Goal: Communication & Community: Ask a question

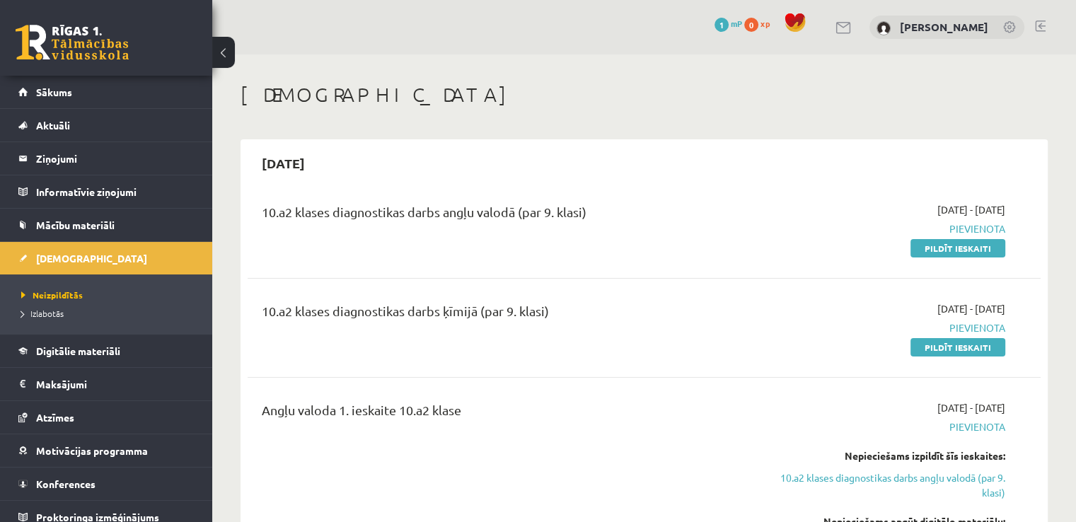
scroll to position [10, 0]
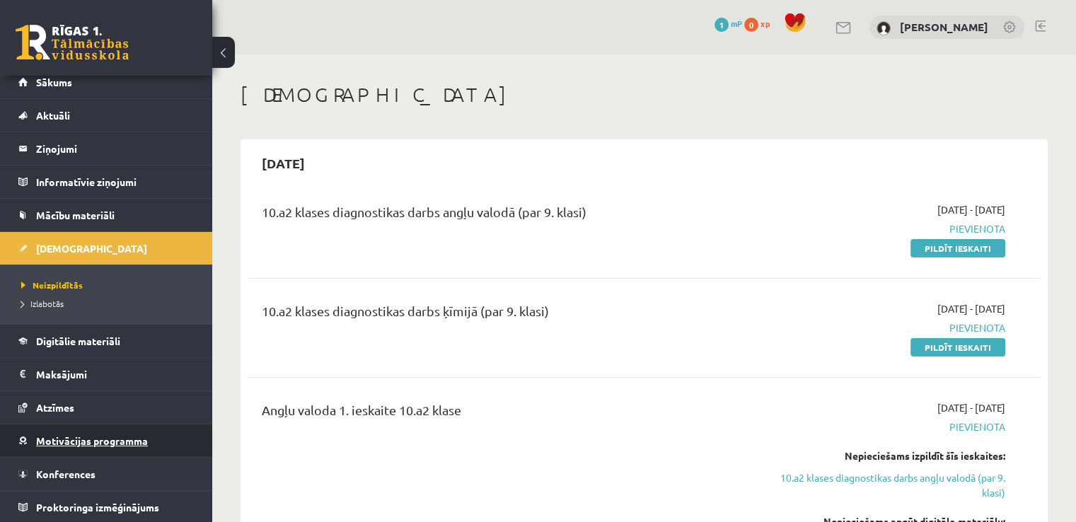
click at [142, 451] on link "Motivācijas programma" at bounding box center [106, 441] width 176 height 33
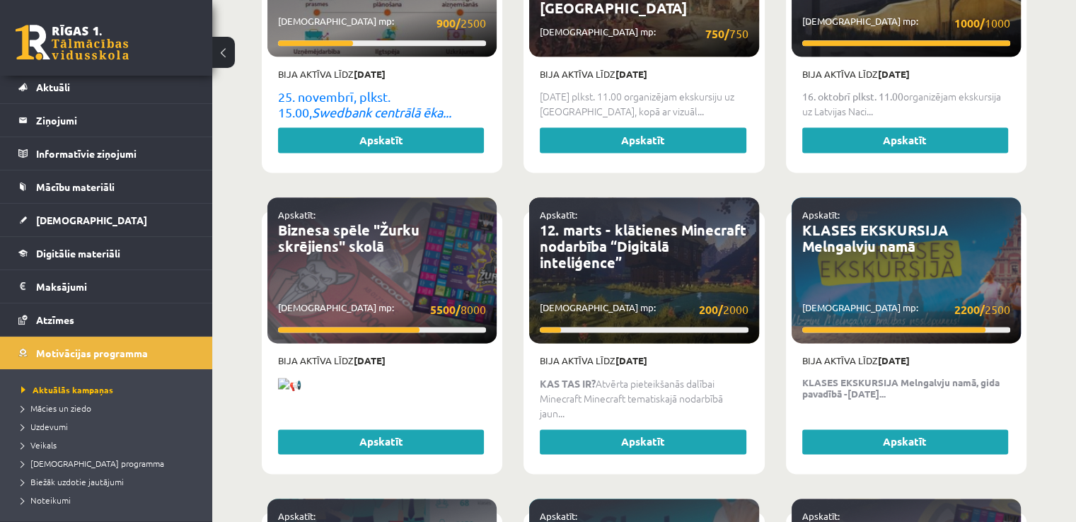
scroll to position [1948, 0]
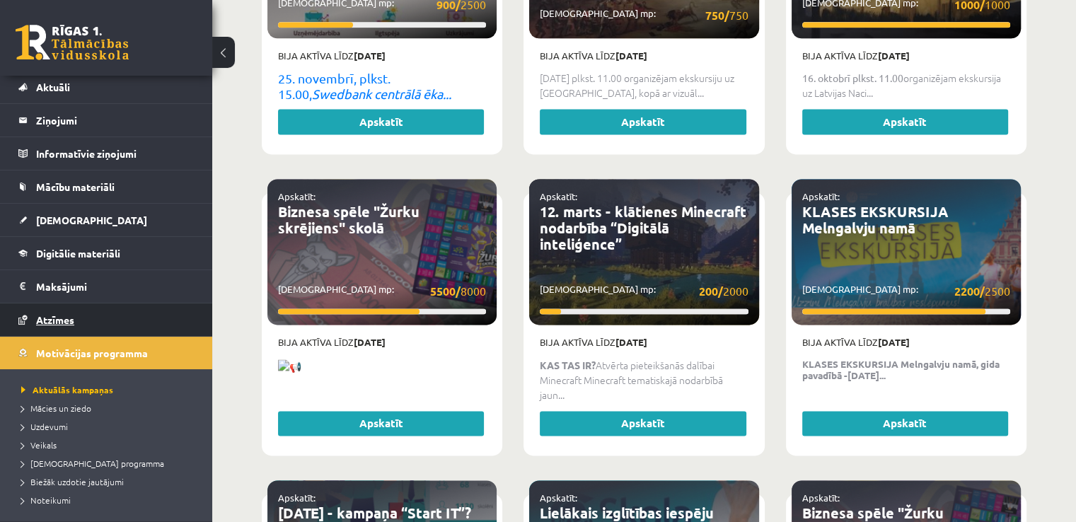
click at [139, 334] on link "Atzīmes" at bounding box center [106, 320] width 176 height 33
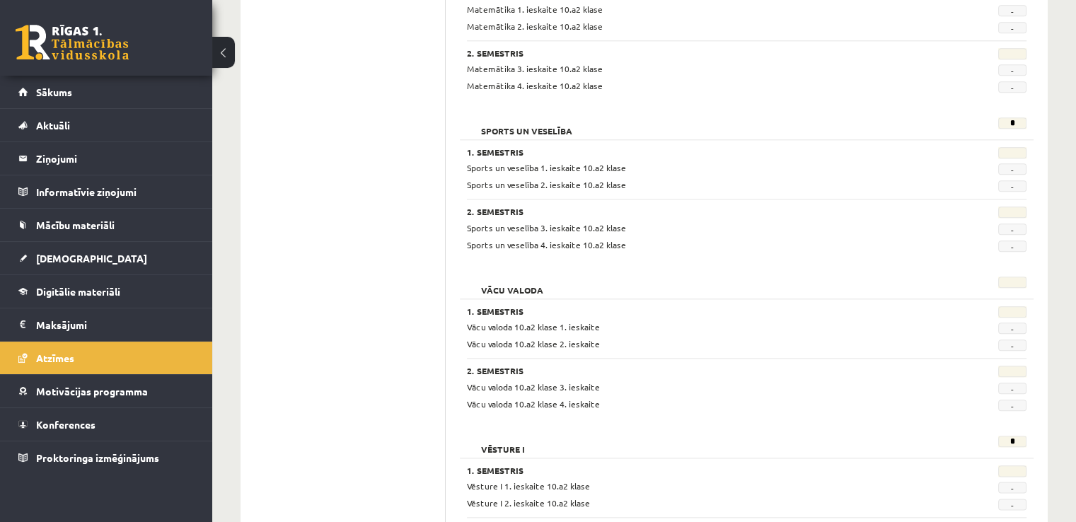
scroll to position [1651, 0]
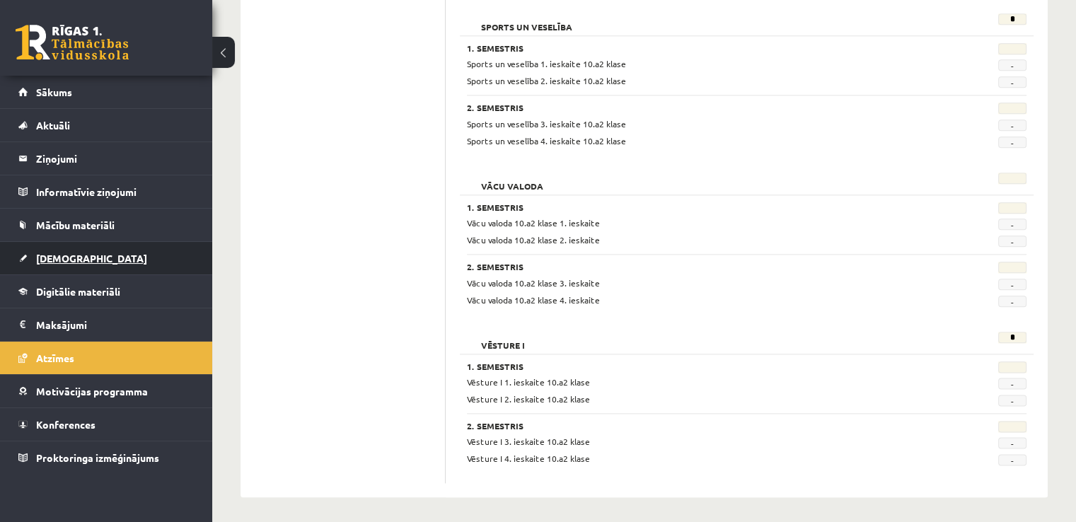
click at [144, 252] on link "[DEMOGRAPHIC_DATA]" at bounding box center [106, 258] width 176 height 33
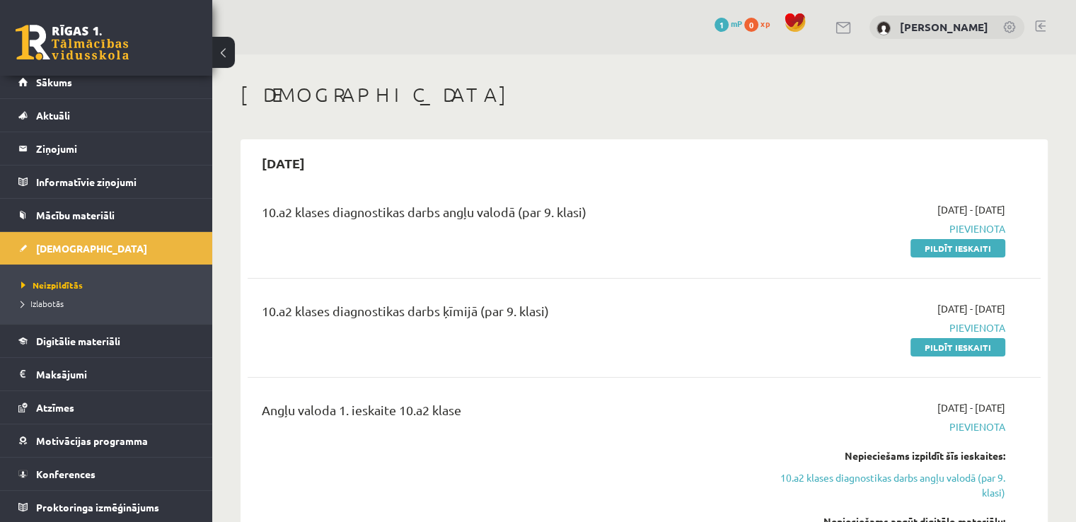
click at [806, 21] on span at bounding box center [795, 22] width 21 height 21
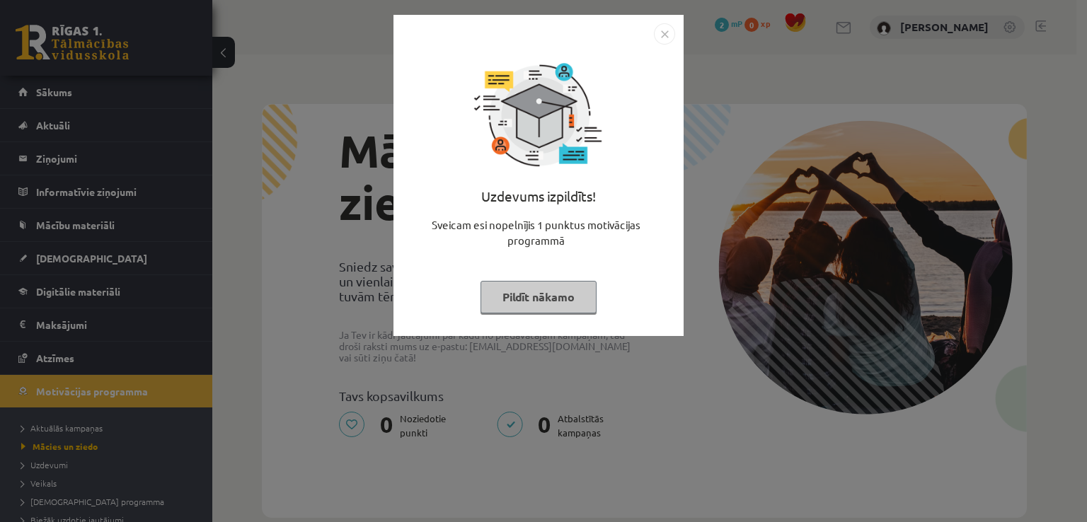
click at [543, 297] on button "Pildīt nākamo" at bounding box center [539, 297] width 116 height 33
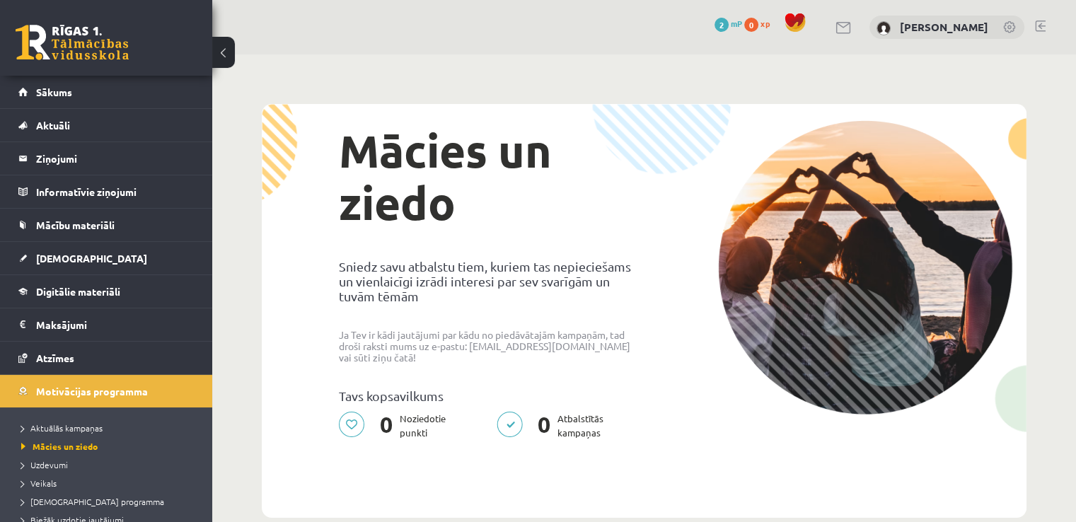
click at [1011, 27] on link at bounding box center [1011, 28] width 14 height 14
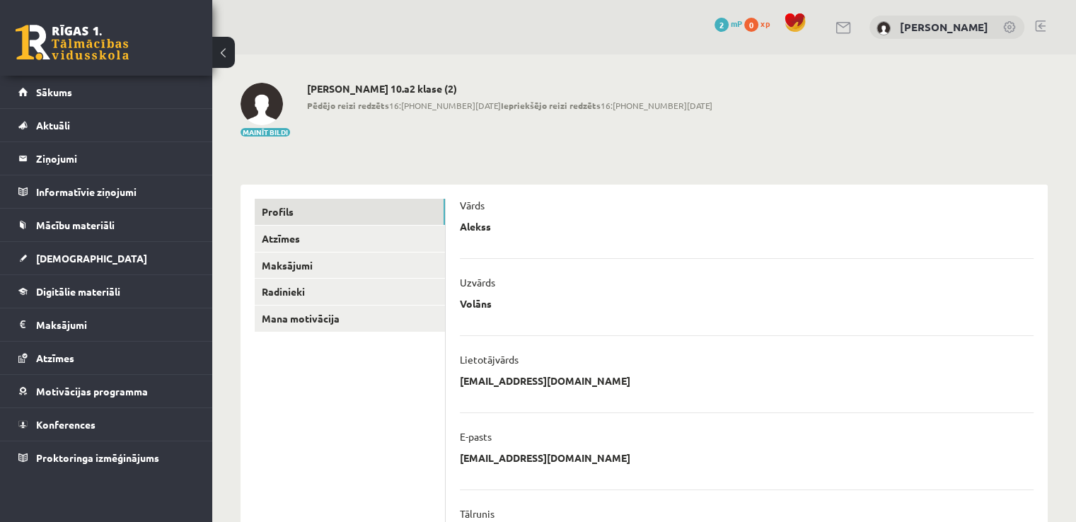
click at [234, 52] on button at bounding box center [223, 52] width 23 height 31
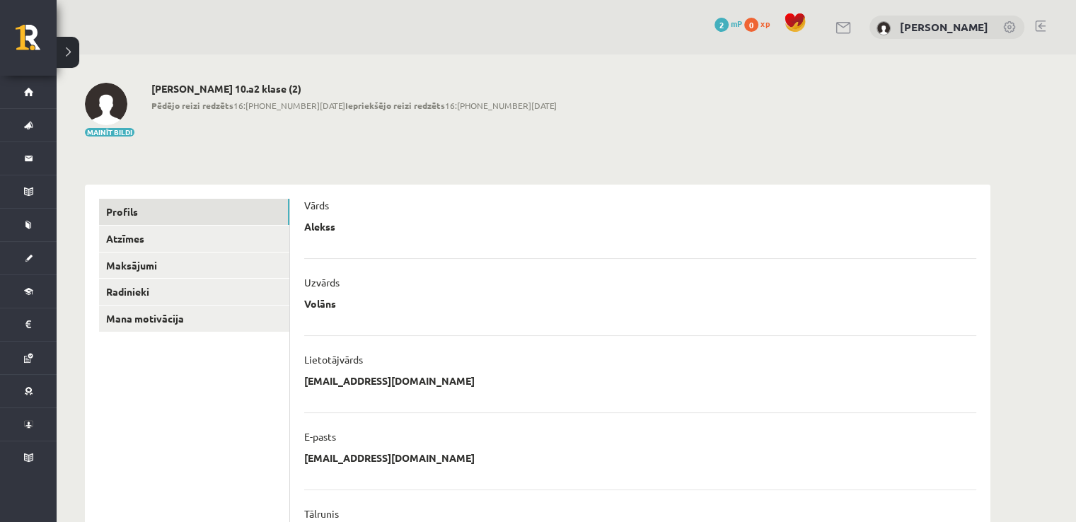
click at [71, 57] on button at bounding box center [68, 52] width 23 height 31
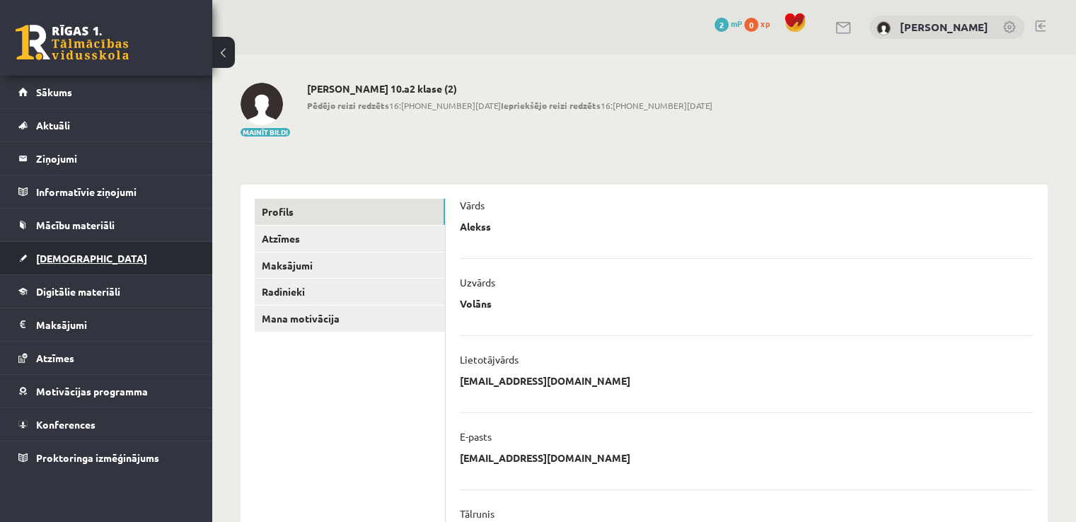
click at [103, 250] on link "[DEMOGRAPHIC_DATA]" at bounding box center [106, 258] width 176 height 33
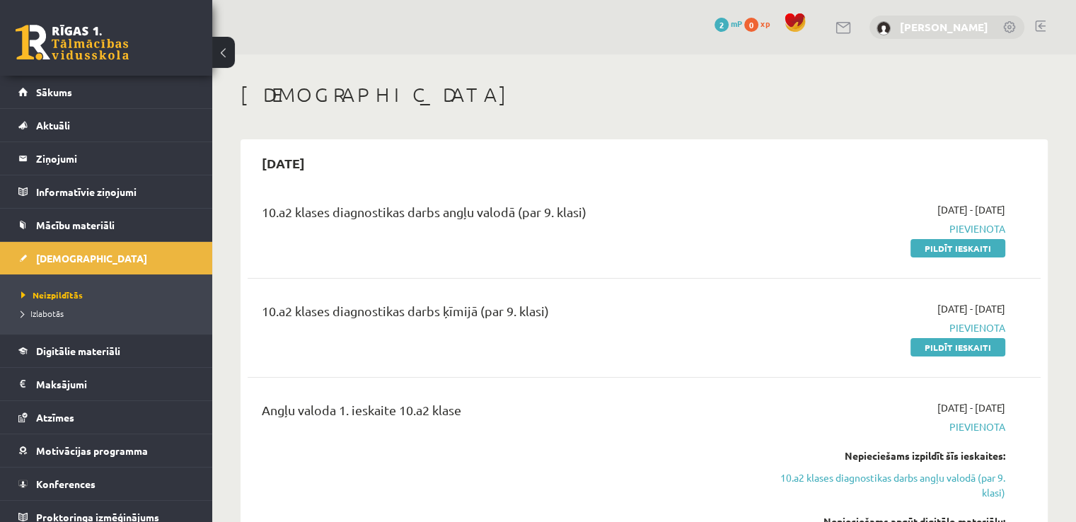
click at [921, 25] on link "Alekss Volāns" at bounding box center [944, 27] width 88 height 14
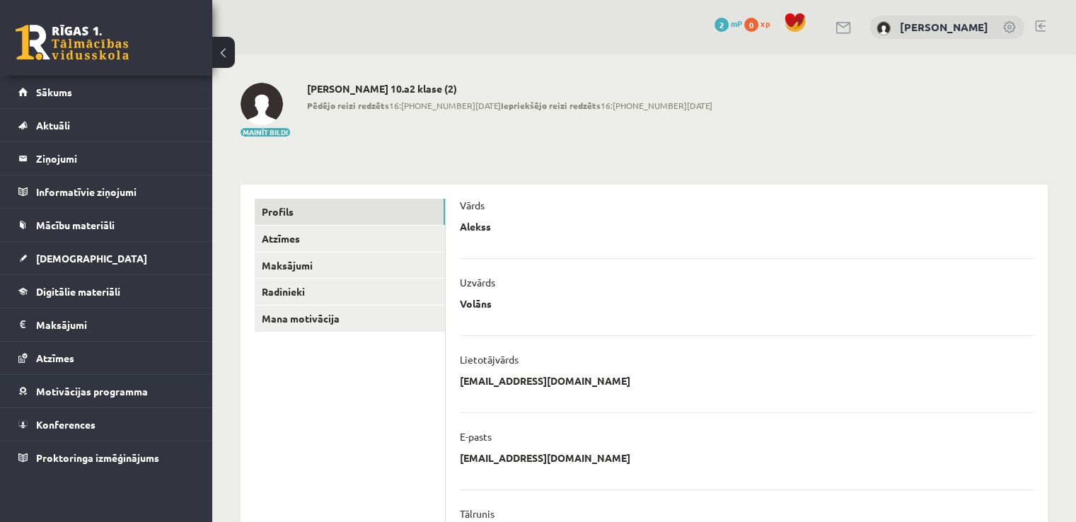
click at [806, 21] on span at bounding box center [795, 22] width 21 height 21
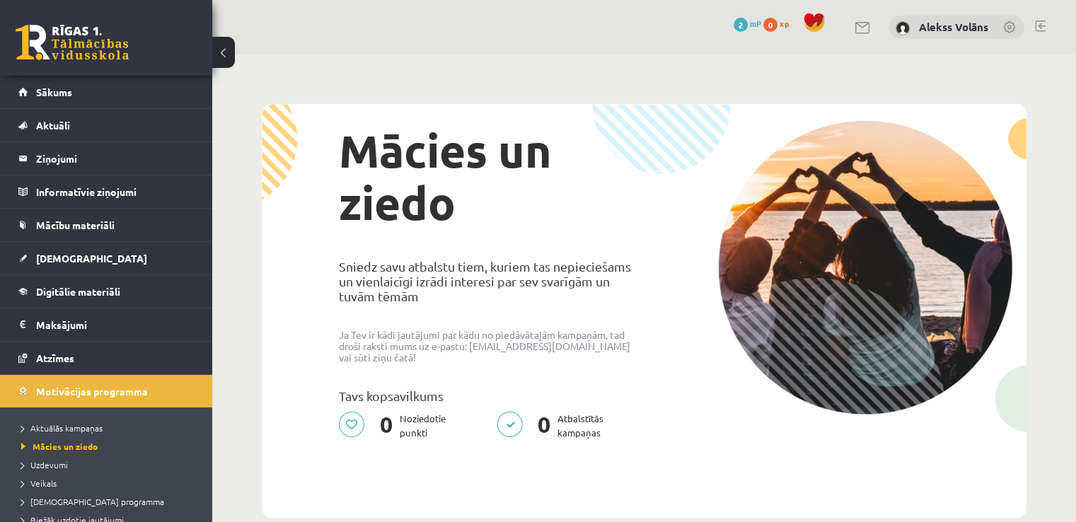
click at [902, 26] on img at bounding box center [903, 28] width 14 height 14
click at [872, 26] on div "0 Dāvanas 2 mP 0 xp [PERSON_NAME]" at bounding box center [644, 27] width 864 height 54
click at [178, 95] on link "Sākums" at bounding box center [106, 92] width 176 height 33
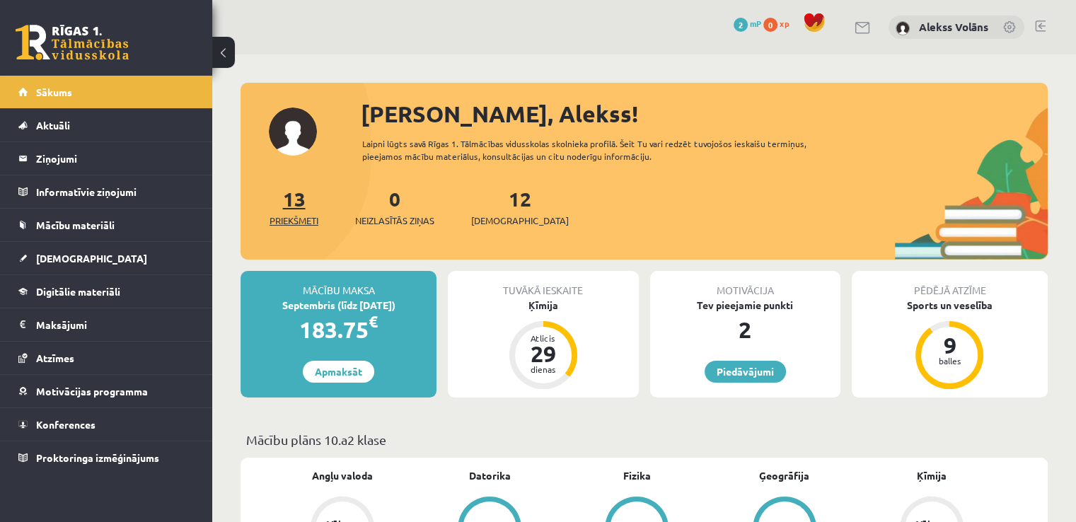
click at [289, 202] on link "13 Priekšmeti" at bounding box center [294, 207] width 49 height 42
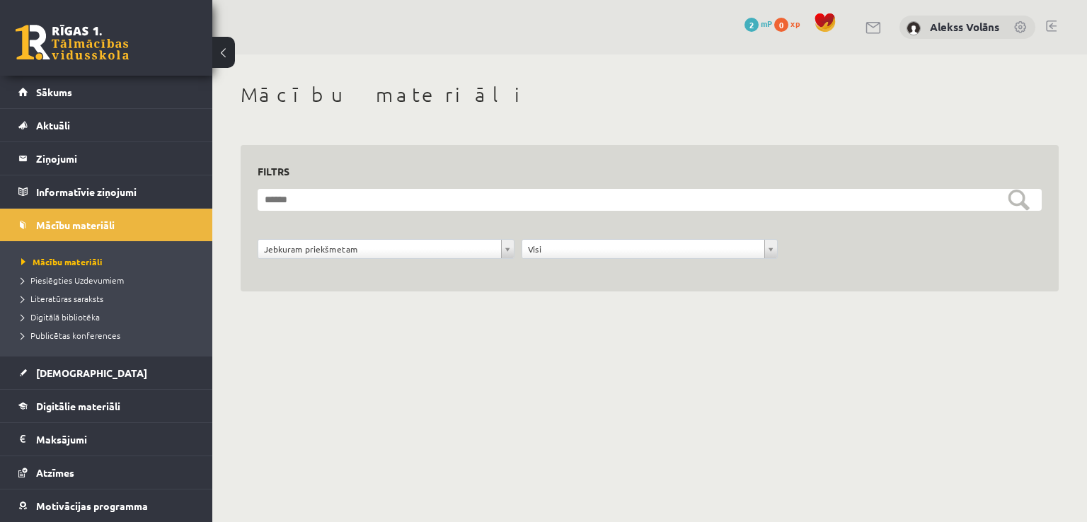
click at [1086, 190] on div "**********" at bounding box center [649, 203] width 875 height 298
click at [614, 96] on h1 "Mācību materiāli" at bounding box center [650, 95] width 818 height 24
click at [127, 127] on link "Aktuāli" at bounding box center [106, 125] width 176 height 33
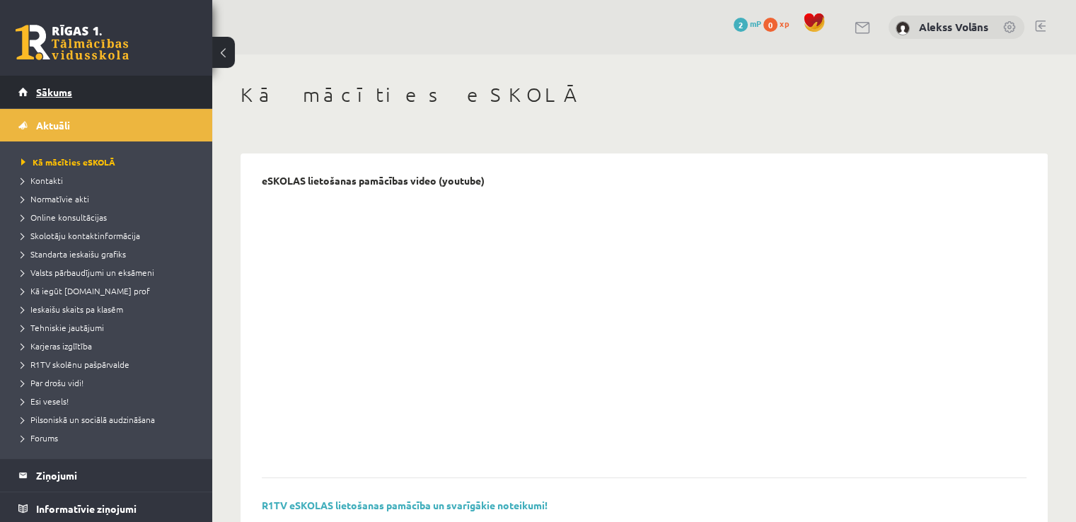
click at [159, 93] on link "Sākums" at bounding box center [106, 92] width 176 height 33
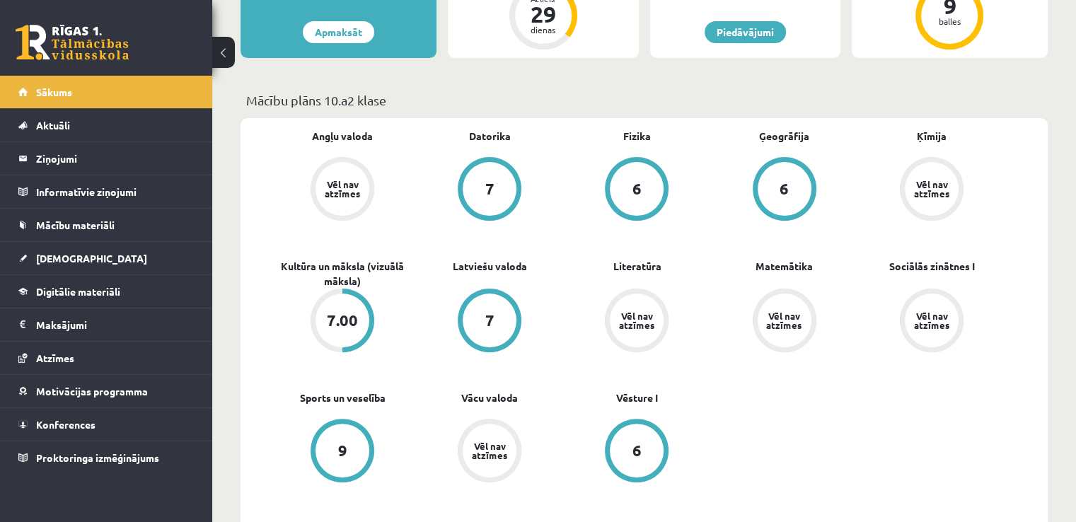
scroll to position [368, 0]
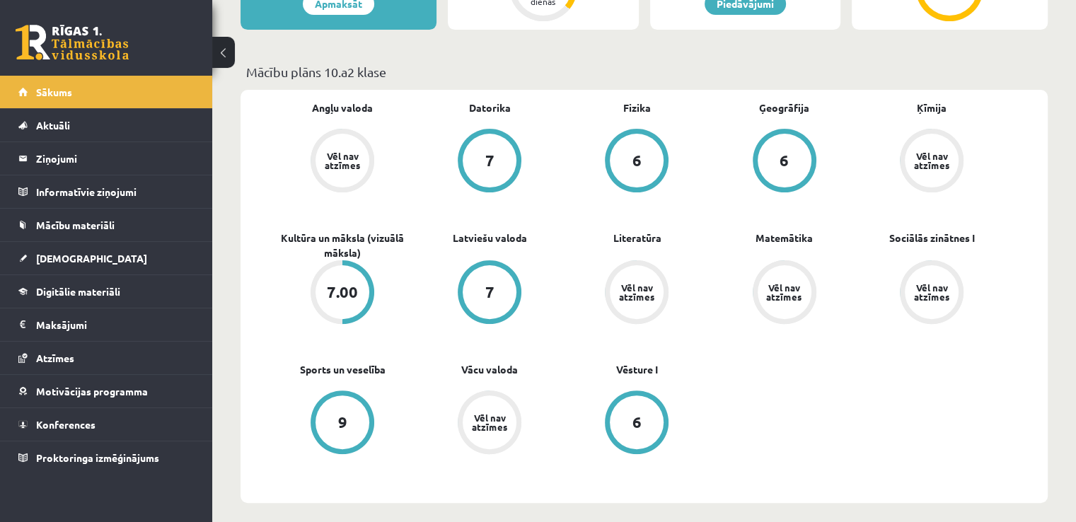
click at [920, 270] on div "Vēl nav atzīmes" at bounding box center [932, 292] width 54 height 54
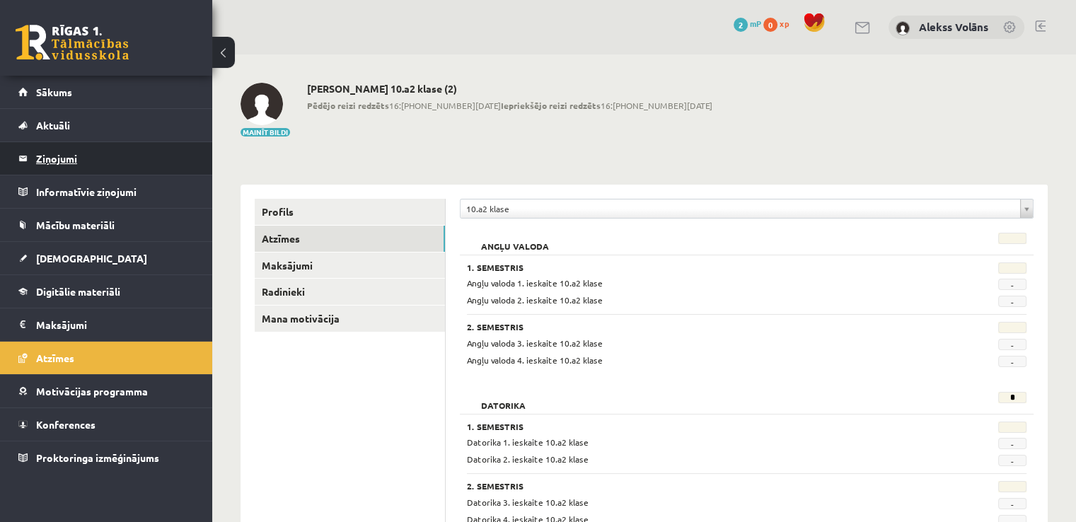
click at [67, 168] on legend "Ziņojumi 0" at bounding box center [115, 158] width 159 height 33
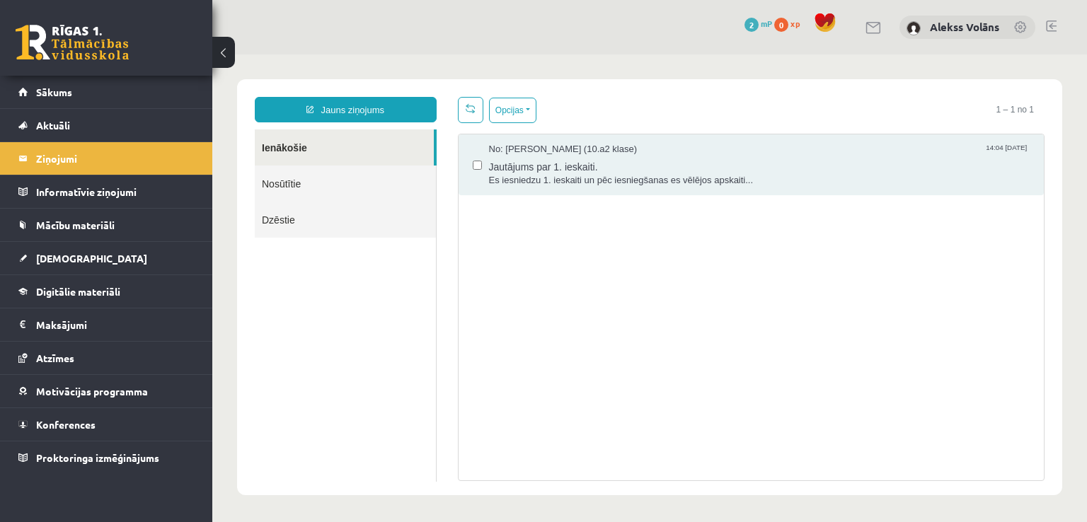
click at [278, 190] on link "Nosūtītie" at bounding box center [345, 184] width 181 height 36
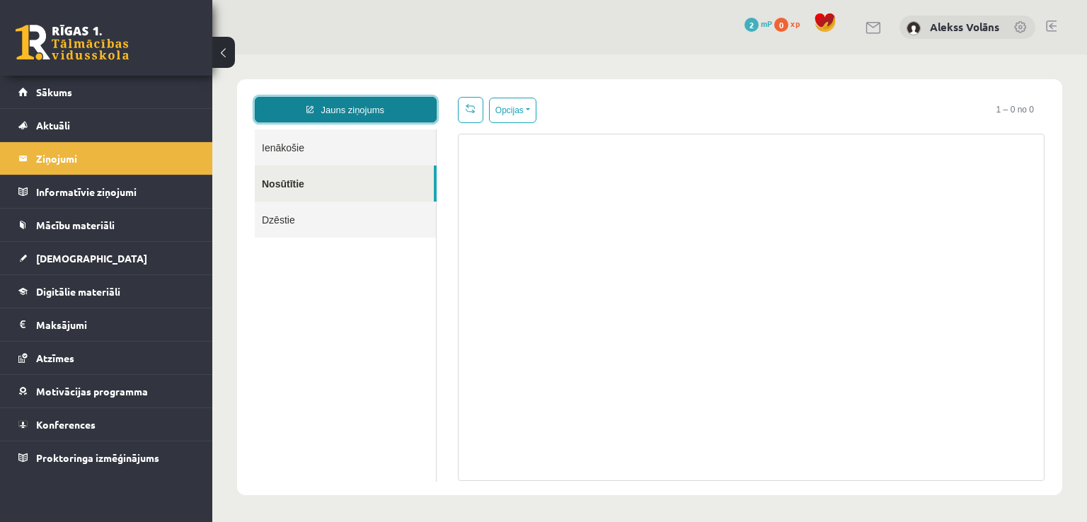
click at [376, 101] on link "Jauns ziņojums" at bounding box center [346, 109] width 182 height 25
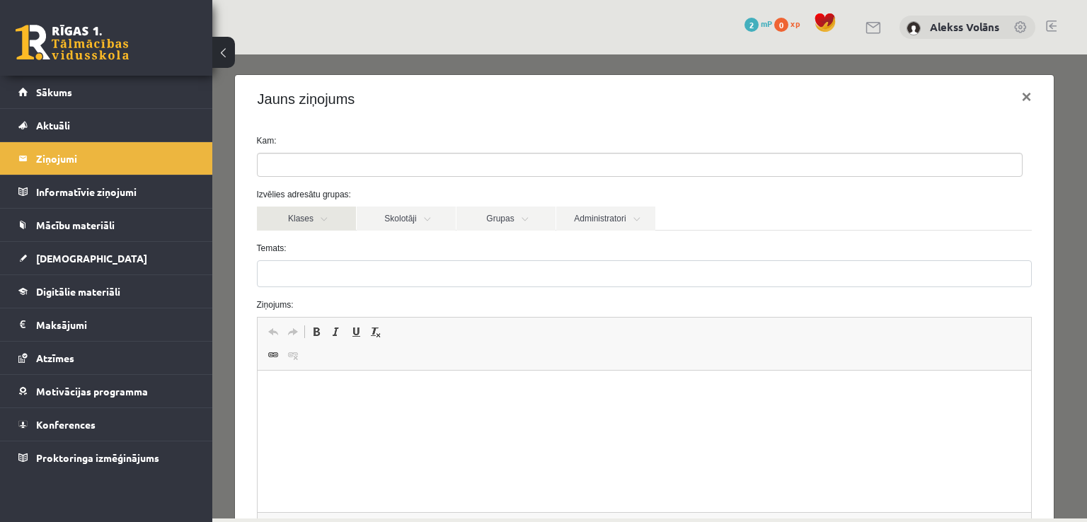
click at [333, 219] on link "Klases" at bounding box center [306, 219] width 99 height 24
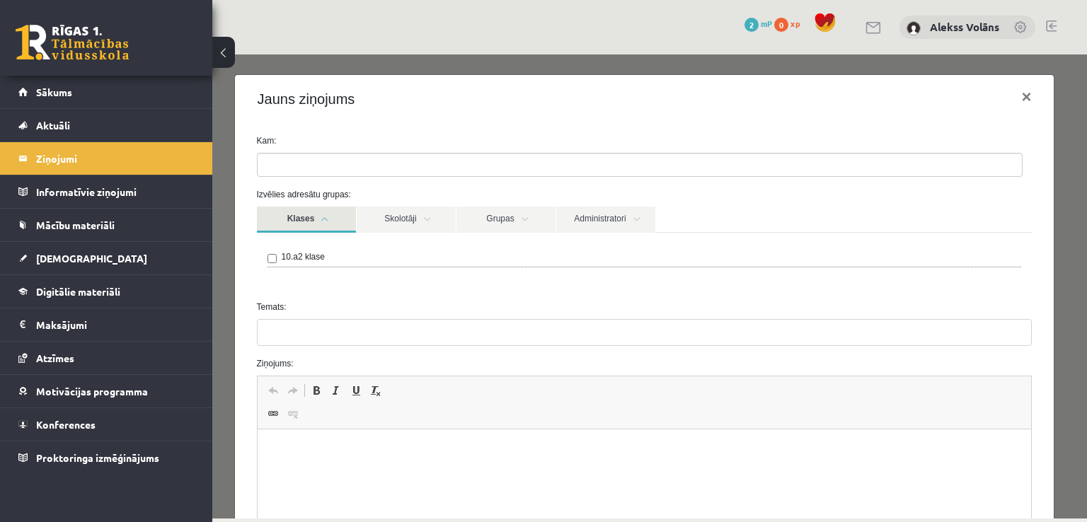
click at [318, 222] on link "Klases" at bounding box center [306, 220] width 99 height 26
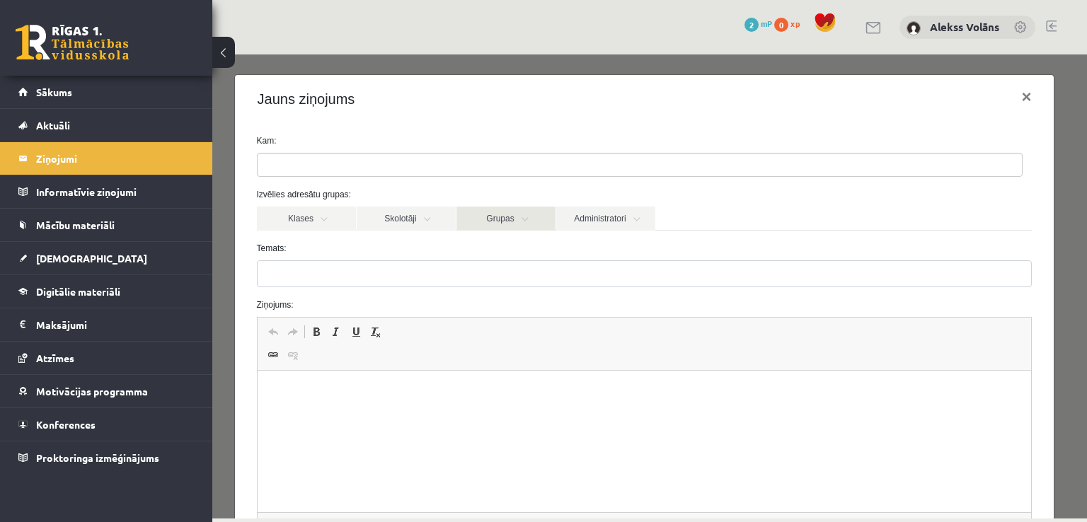
click at [510, 228] on link "Grupas" at bounding box center [505, 219] width 99 height 24
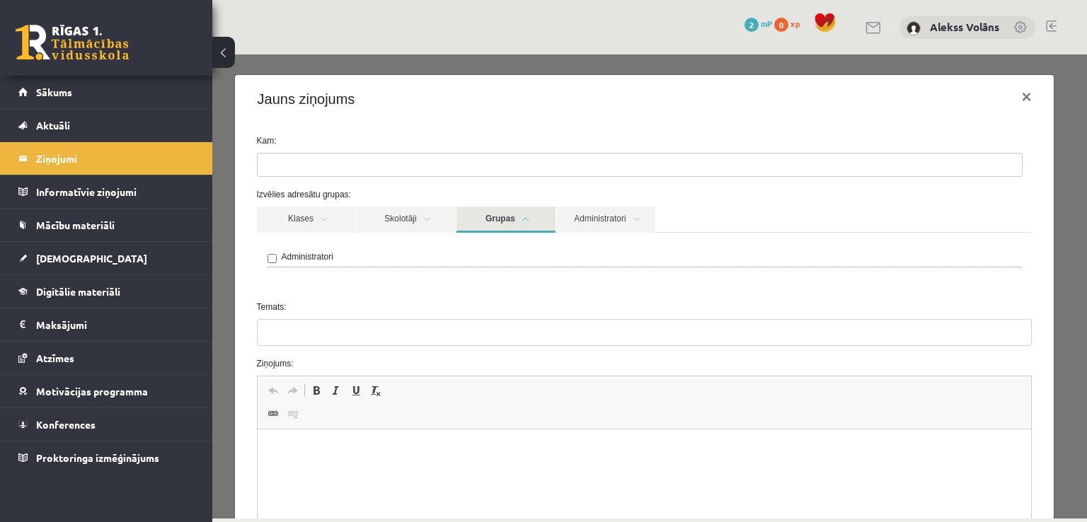
click at [510, 228] on link "Grupas" at bounding box center [505, 220] width 99 height 26
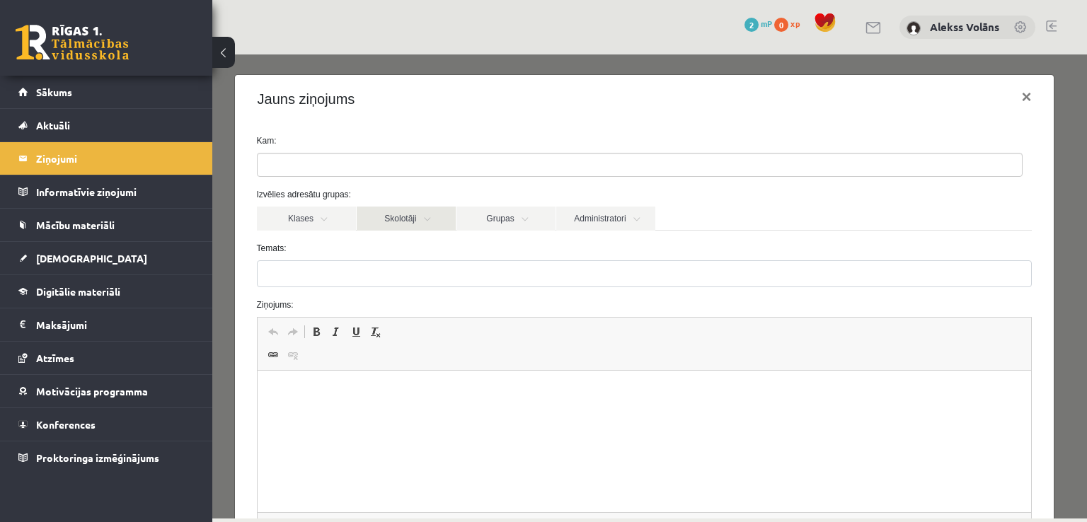
click at [444, 216] on link "Skolotāji" at bounding box center [406, 219] width 99 height 24
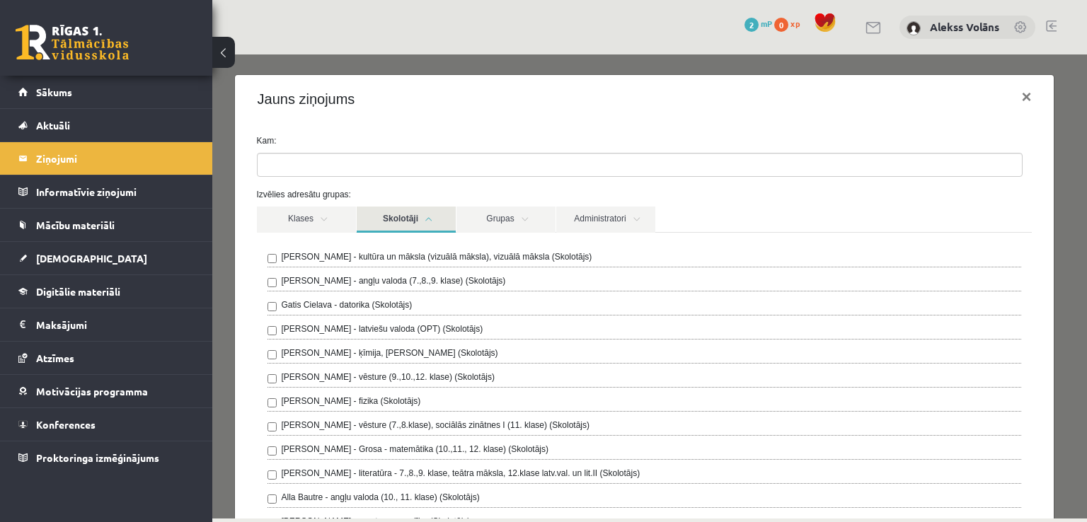
click at [444, 216] on link "Skolotāji" at bounding box center [406, 220] width 99 height 26
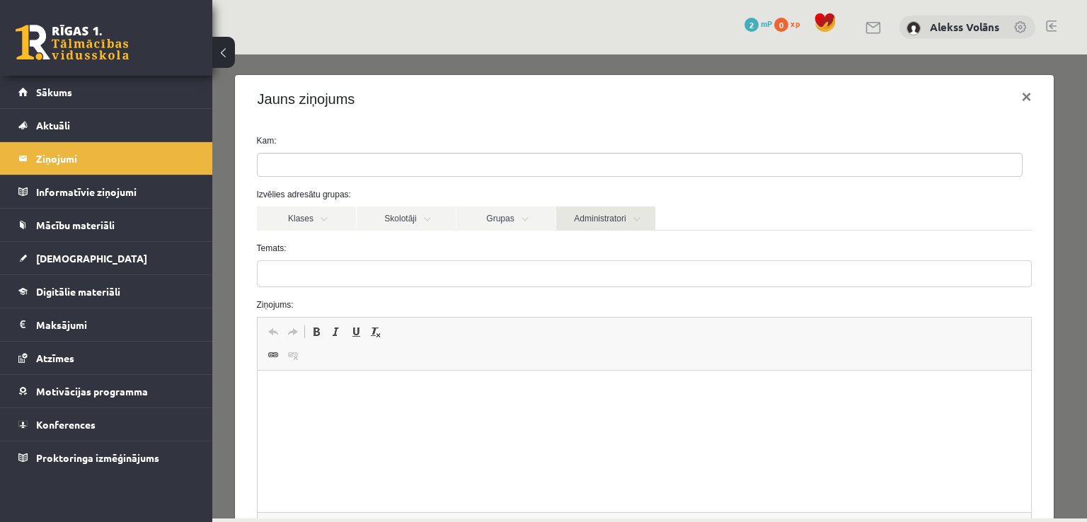
click at [594, 229] on link "Administratori" at bounding box center [605, 219] width 99 height 24
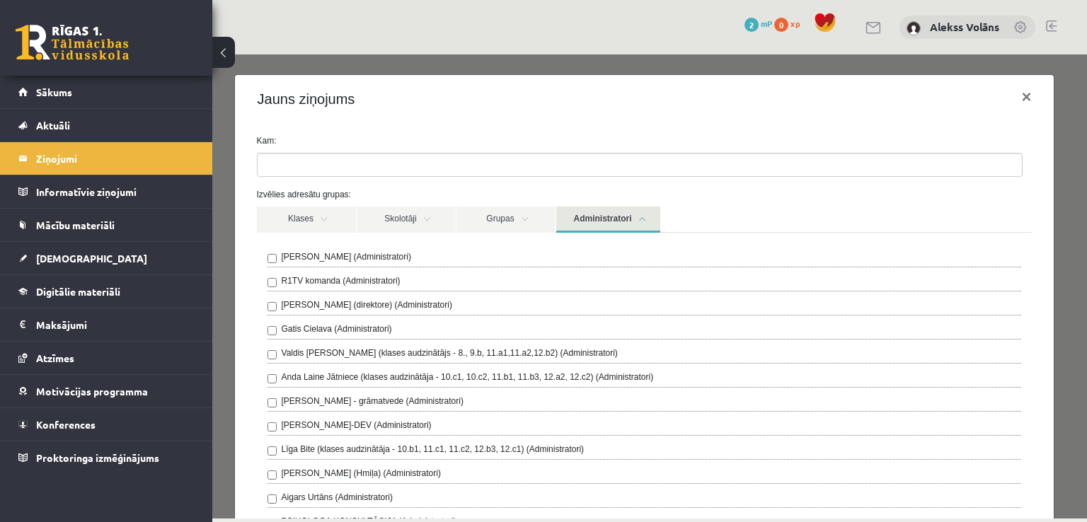
click at [594, 229] on link "Administratori" at bounding box center [608, 220] width 104 height 26
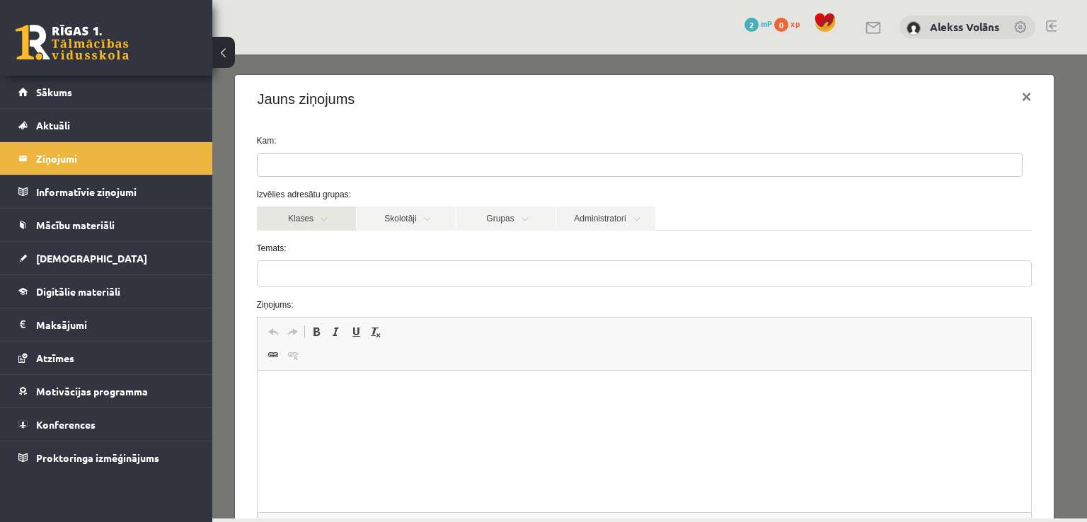
click at [318, 207] on link "Klases" at bounding box center [306, 219] width 99 height 24
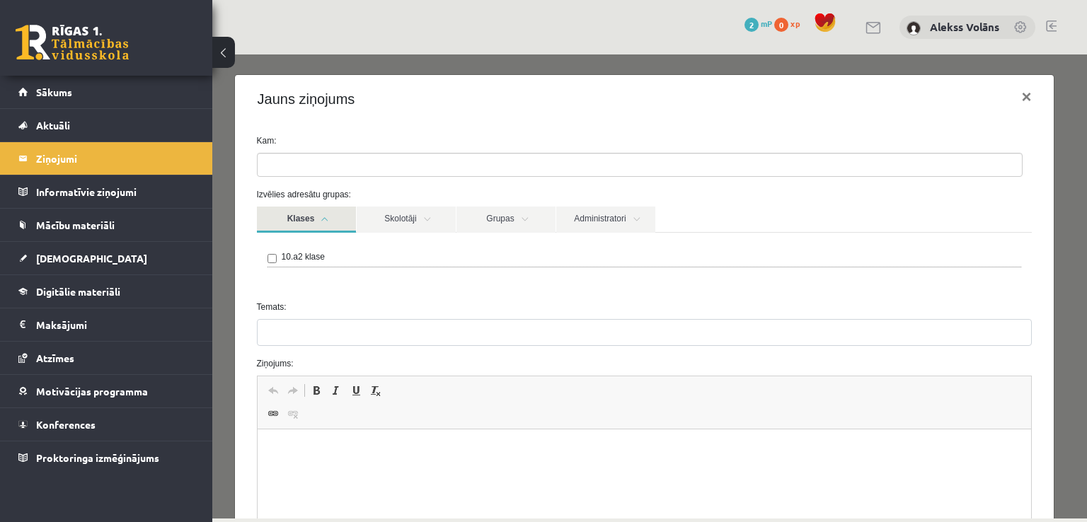
click at [320, 219] on link "Klases" at bounding box center [306, 220] width 99 height 26
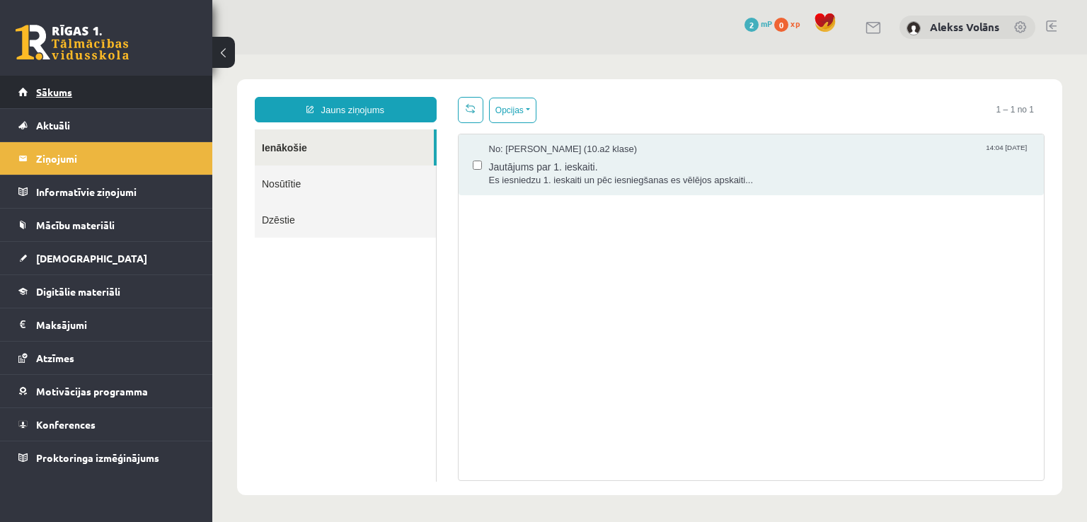
click at [88, 102] on link "Sākums" at bounding box center [106, 92] width 176 height 33
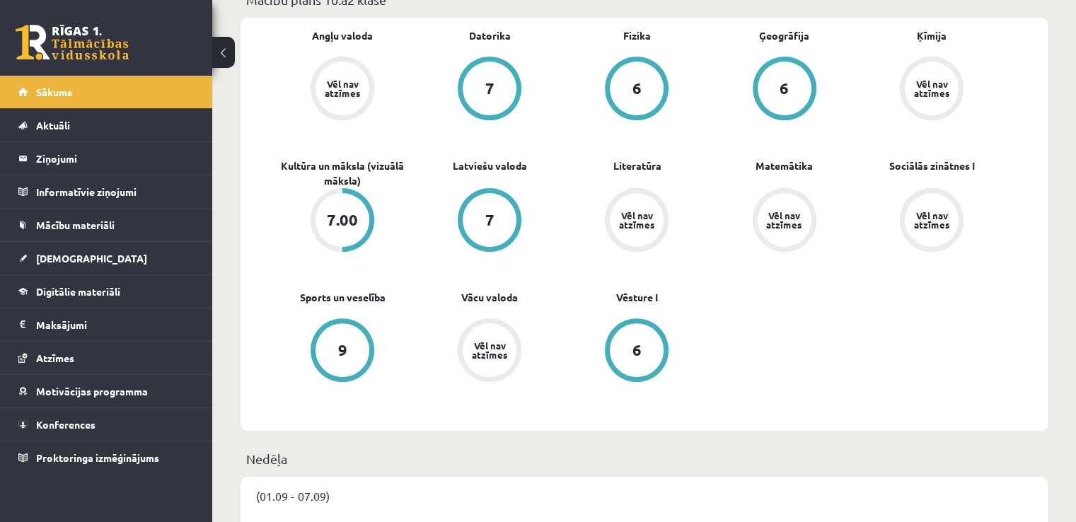
scroll to position [383, 0]
